Goal: Transaction & Acquisition: Subscribe to service/newsletter

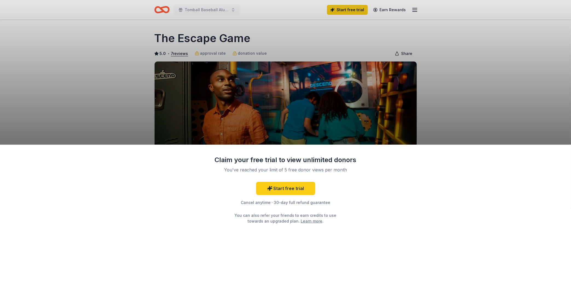
click at [206, 8] on div "Claim your free trial to view unlimited donors You've reached your limit of 5 f…" at bounding box center [285, 144] width 571 height 289
click at [206, 11] on div "Claim your free trial to view unlimited donors You've reached your limit of 5 f…" at bounding box center [285, 144] width 571 height 289
click at [274, 186] on link "Start free trial" at bounding box center [285, 188] width 59 height 13
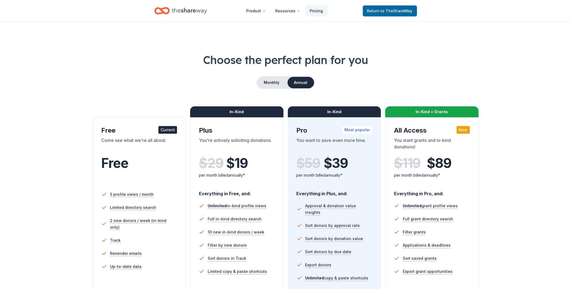
click at [165, 130] on div "Current" at bounding box center [167, 130] width 19 height 8
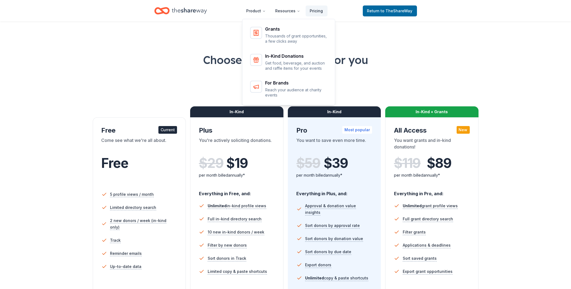
click at [203, 10] on icon "Home" at bounding box center [189, 10] width 35 height 11
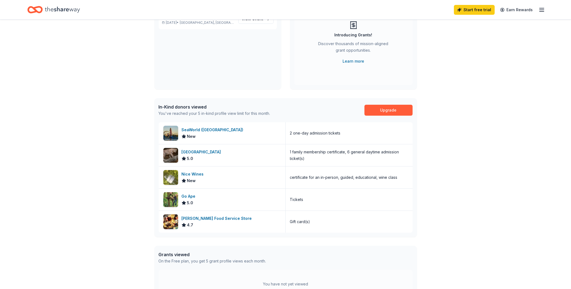
scroll to position [88, 0]
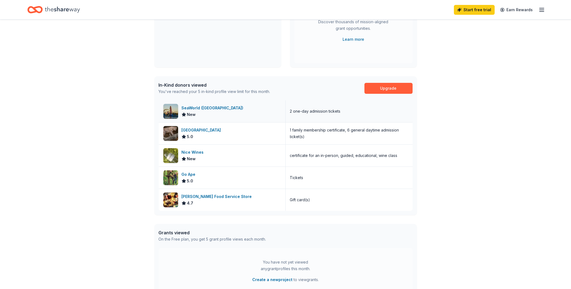
click at [216, 107] on div "SeaWorld ([GEOGRAPHIC_DATA])" at bounding box center [214, 108] width 64 height 7
click at [243, 139] on div "Houston Zoo 5.0" at bounding box center [222, 134] width 127 height 22
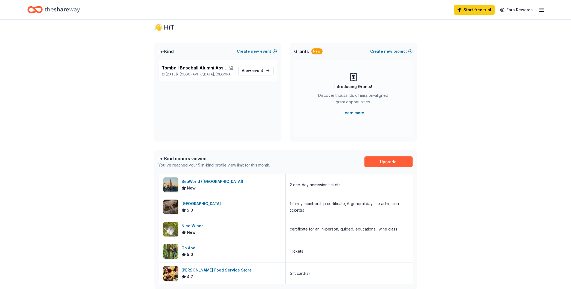
scroll to position [0, 0]
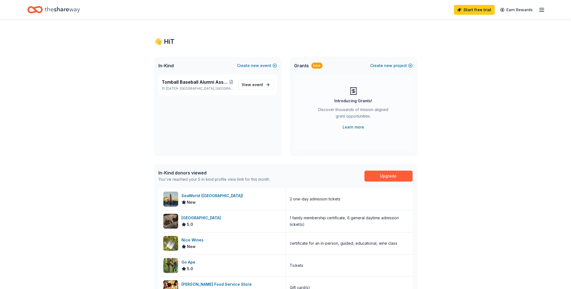
click at [541, 8] on icon "button" at bounding box center [541, 10] width 7 height 7
click at [308, 5] on div "Start free trial Earn Rewards" at bounding box center [285, 9] width 516 height 13
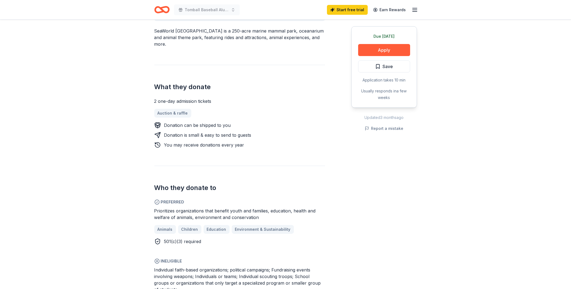
scroll to position [88, 0]
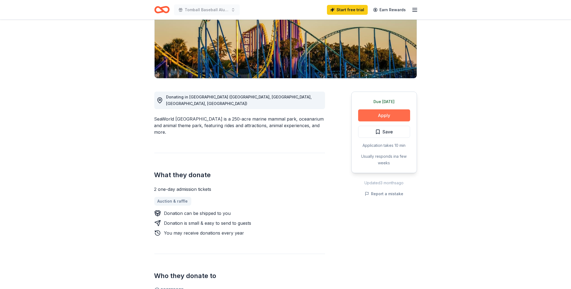
click at [389, 117] on button "Apply" at bounding box center [384, 115] width 52 height 12
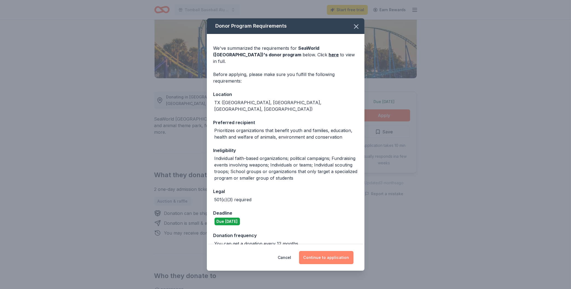
click at [321, 258] on button "Continue to application" at bounding box center [326, 257] width 54 height 13
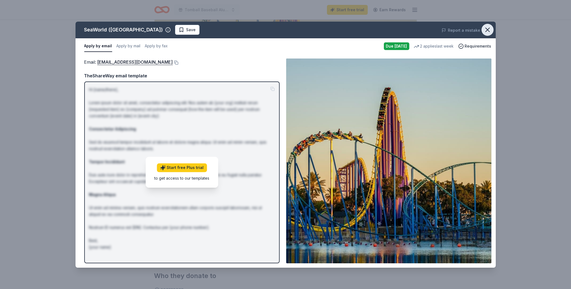
click at [482, 29] on button "button" at bounding box center [487, 30] width 12 height 12
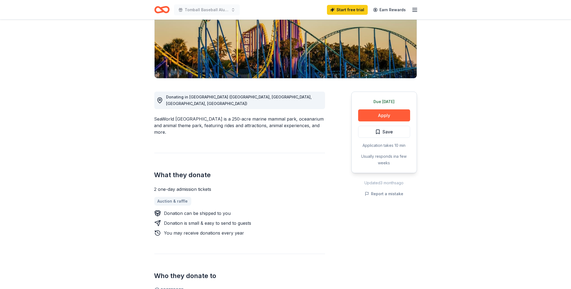
click at [207, 16] on div "Tomball Baseball Alumni Association 26th Annual Golf Tournament" at bounding box center [196, 9] width 85 height 13
